Goal: Task Accomplishment & Management: Use online tool/utility

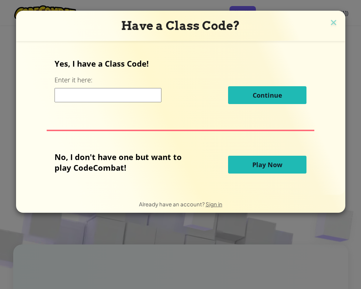
scroll to position [688, 0]
type input "l"
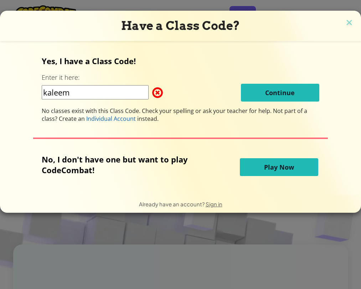
click at [86, 93] on input "kaleem" at bounding box center [95, 92] width 107 height 14
type input "k"
type input "2"
click at [247, 170] on button "Play Now" at bounding box center [279, 167] width 78 height 18
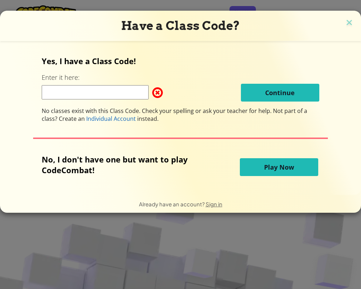
click at [253, 168] on button "Play Now" at bounding box center [279, 167] width 78 height 18
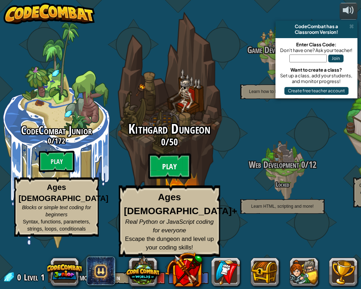
click at [168, 179] on btn "Play" at bounding box center [169, 166] width 43 height 26
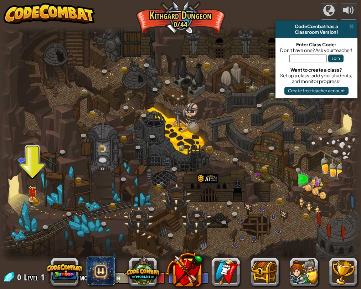
click at [38, 195] on div at bounding box center [180, 144] width 361 height 236
click at [36, 195] on img at bounding box center [32, 189] width 9 height 19
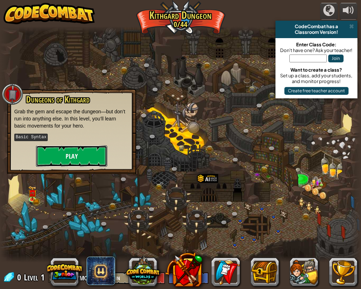
click at [59, 161] on button "Play" at bounding box center [71, 155] width 71 height 21
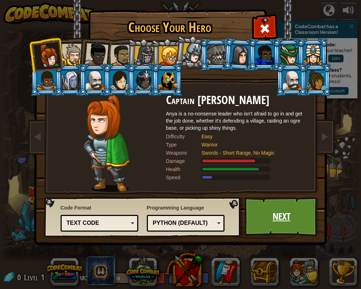
click at [275, 226] on link "Next" at bounding box center [281, 216] width 74 height 39
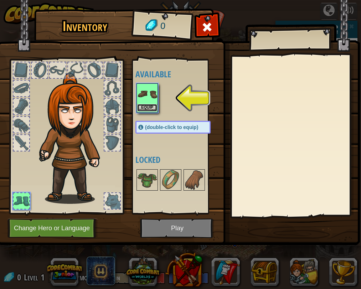
click at [150, 111] on button "Equip" at bounding box center [147, 107] width 20 height 7
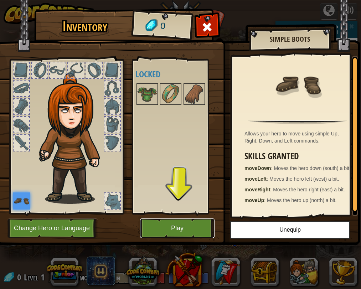
click at [176, 225] on button "Play" at bounding box center [177, 228] width 74 height 20
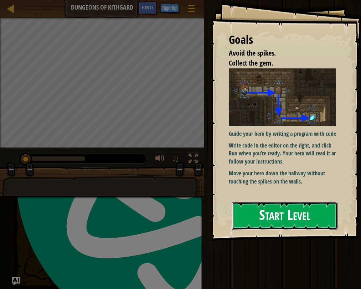
click at [270, 209] on button "Start Level" at bounding box center [284, 216] width 105 height 28
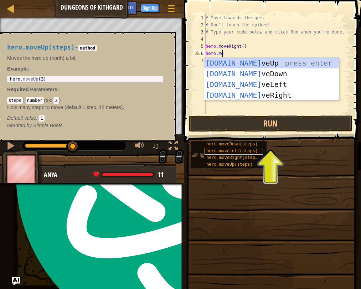
scroll to position [3, 1]
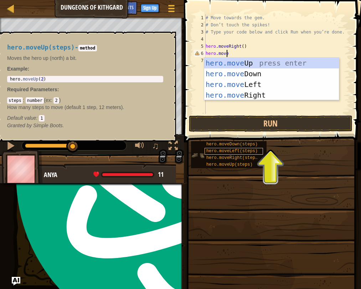
type textarea "hero.move"
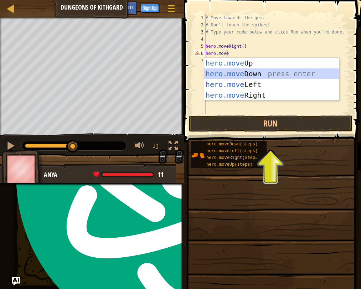
click at [261, 72] on div "hero.move Up press enter hero.move Down press enter hero.move Left press enter …" at bounding box center [271, 90] width 135 height 64
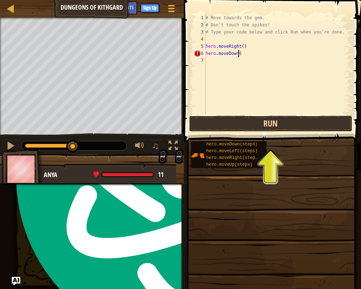
click at [263, 123] on button "Run" at bounding box center [270, 123] width 163 height 16
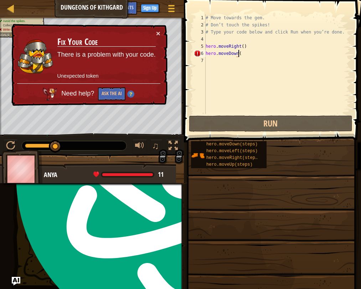
click at [251, 53] on div "# Move towards the gem. # Don’t touch the spikes! # Type your code below and cl…" at bounding box center [277, 71] width 146 height 114
type textarea "hero.moveDown()"
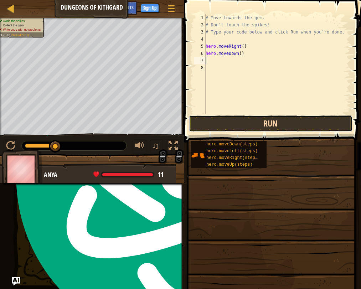
click at [246, 121] on button "Run" at bounding box center [270, 123] width 163 height 16
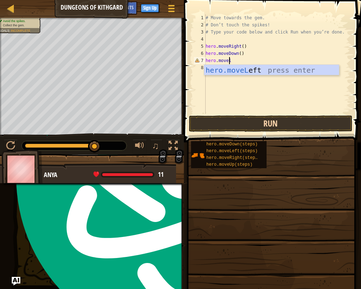
scroll to position [3, 2]
type textarea "hero.moveleft"
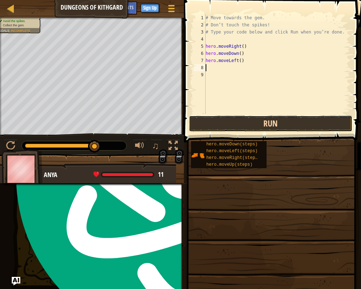
click at [245, 119] on button "Run" at bounding box center [270, 123] width 163 height 16
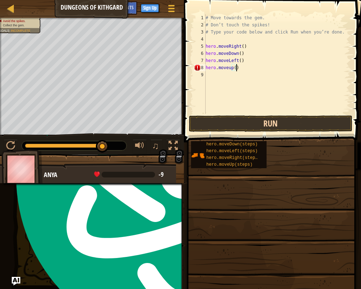
scroll to position [3, 2]
click at [234, 118] on button "Run" at bounding box center [270, 123] width 163 height 16
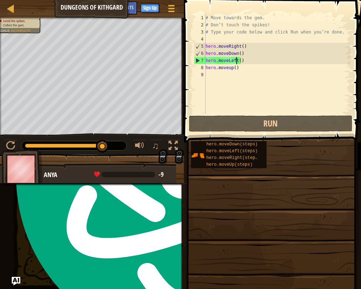
click at [236, 62] on div "# Move towards the gem. # Don’t touch the spikes! # Type your code below and cl…" at bounding box center [277, 71] width 146 height 114
click at [233, 55] on div "# Move towards the gem. # Don’t touch the spikes! # Type your code below and cl…" at bounding box center [277, 71] width 146 height 114
type textarea "hero.moveDown()"
click at [230, 61] on div "# Move towards the gem. # Don’t touch the spikes! # Type your code below and cl…" at bounding box center [277, 71] width 146 height 114
type textarea "ef"
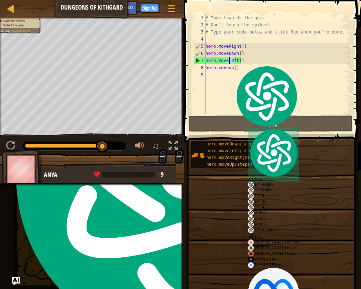
click at [240, 61] on div "# Move towards the gem. # Don’t touch the spikes! # Type your code below and cl…" at bounding box center [277, 71] width 146 height 114
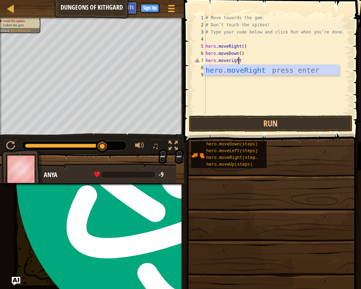
scroll to position [3, 2]
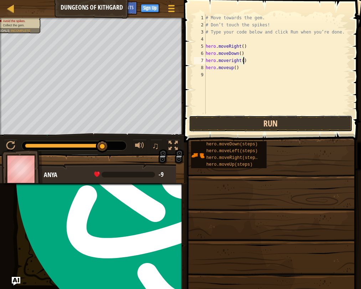
click at [263, 123] on button "Run" at bounding box center [270, 123] width 163 height 16
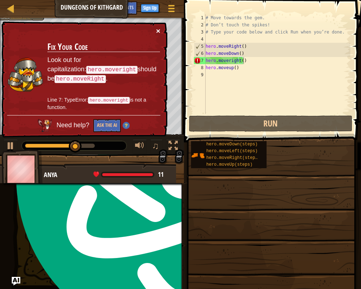
click at [156, 33] on button "×" at bounding box center [158, 30] width 4 height 7
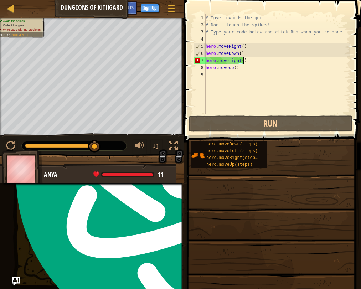
click at [249, 71] on div "# Move towards the gem. # Don’t touch the spikes! # Type your code below and cl…" at bounding box center [277, 71] width 146 height 114
click at [249, 62] on div "# Move towards the gem. # Don’t touch the spikes! # Type your code below and cl…" at bounding box center [277, 71] width 146 height 114
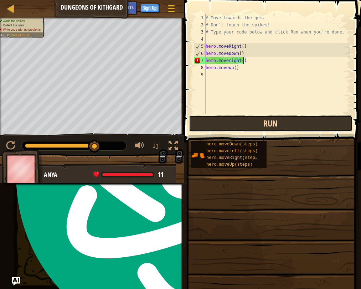
click at [257, 123] on button "Run" at bounding box center [270, 123] width 163 height 16
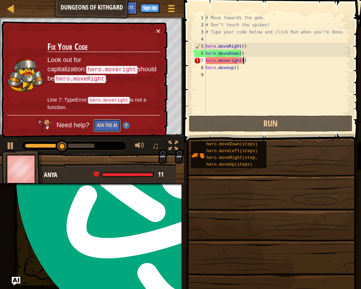
click at [115, 119] on button "Ask the AI" at bounding box center [106, 125] width 27 height 13
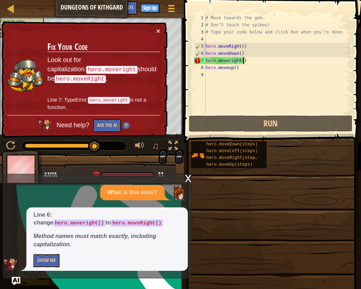
click at [158, 25] on div "× Fix Your Code Look out for capitalization: hero.moveright should be hero.move…" at bounding box center [83, 79] width 167 height 116
click at [157, 30] on button "×" at bounding box center [158, 30] width 4 height 7
click at [231, 57] on div "# Move towards the gem. # Don’t touch the spikes! # Type your code below and cl…" at bounding box center [277, 71] width 146 height 114
click at [231, 58] on div "# Move towards the gem. # Don’t touch the spikes! # Type your code below and cl…" at bounding box center [277, 71] width 146 height 114
click at [230, 60] on div "# Move towards the gem. # Don’t touch the spikes! # Type your code below and cl…" at bounding box center [277, 71] width 146 height 114
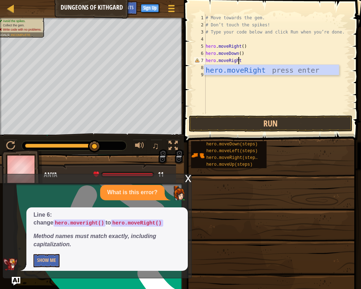
scroll to position [3, 2]
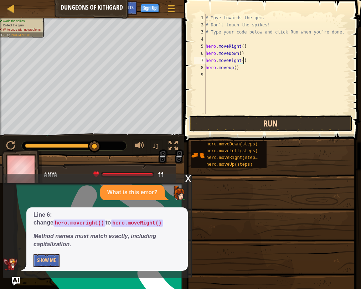
click at [264, 124] on button "Run" at bounding box center [270, 123] width 163 height 16
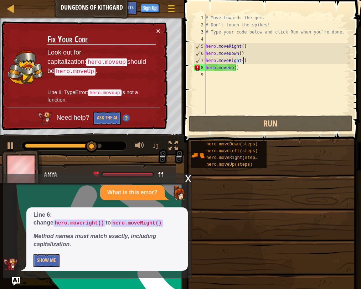
click at [246, 69] on div "# Move towards the gem. # Don’t touch the spikes! # Type your code below and cl…" at bounding box center [277, 71] width 146 height 114
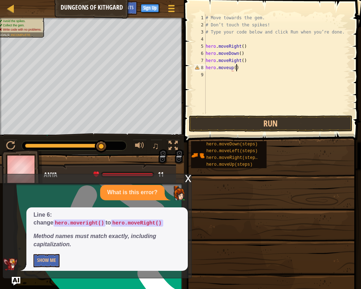
scroll to position [3, 2]
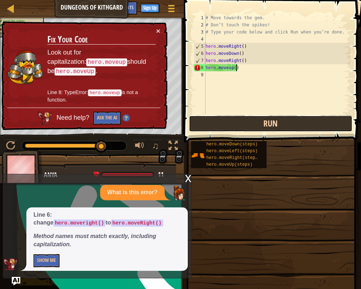
click at [245, 120] on button "Run" at bounding box center [270, 123] width 163 height 16
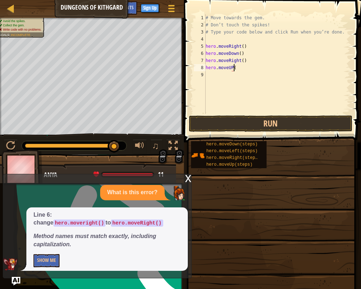
type textarea "hero.moveUP"
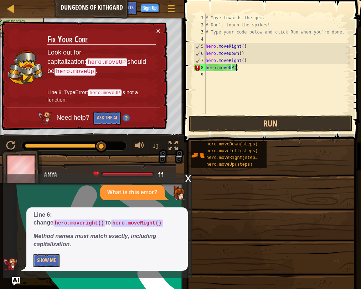
click at [113, 91] on code "hero.moveUP" at bounding box center [104, 92] width 33 height 7
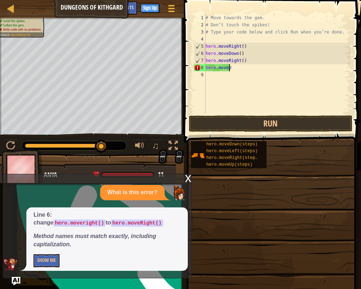
scroll to position [3, 1]
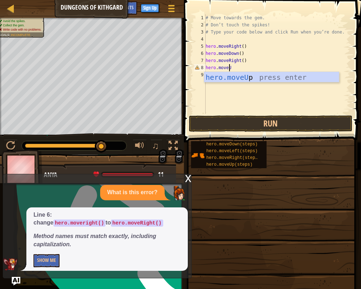
type textarea "hero.moveUP"
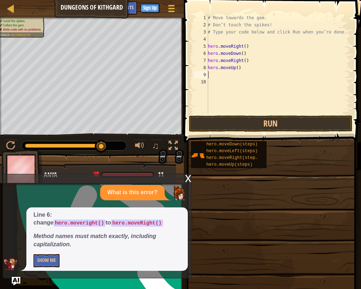
scroll to position [3, 0]
click at [238, 127] on button "Run" at bounding box center [270, 123] width 163 height 16
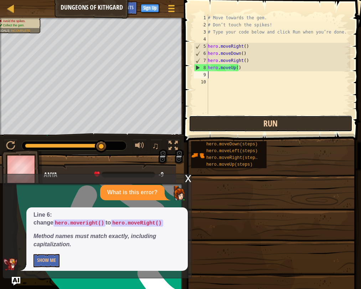
click at [238, 124] on button "Run" at bounding box center [270, 123] width 163 height 16
